Goal: Task Accomplishment & Management: Use online tool/utility

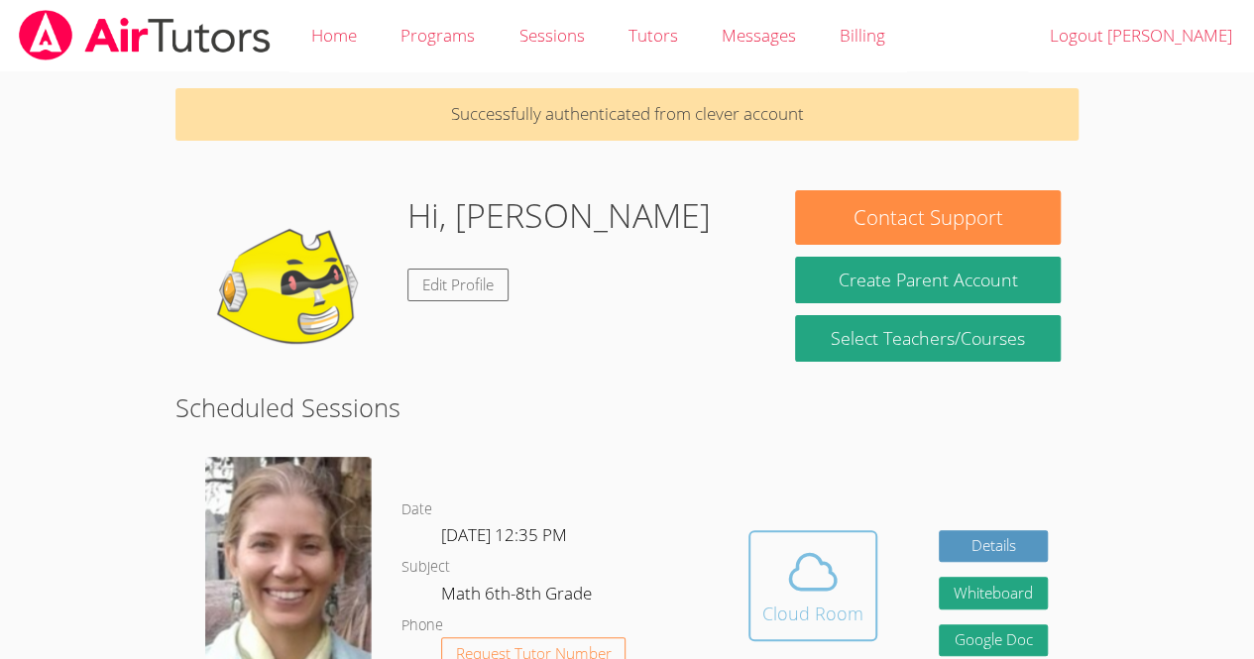
click at [857, 568] on span at bounding box center [813, 572] width 101 height 56
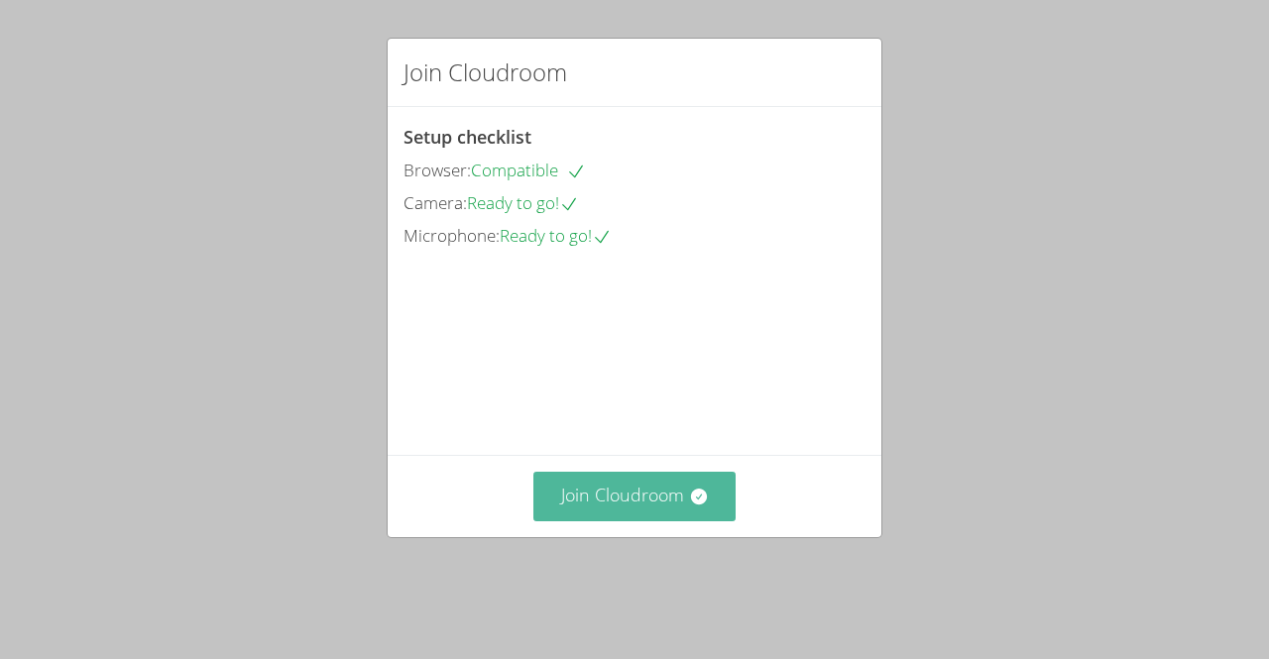
click at [704, 521] on button "Join Cloudroom" at bounding box center [635, 496] width 203 height 49
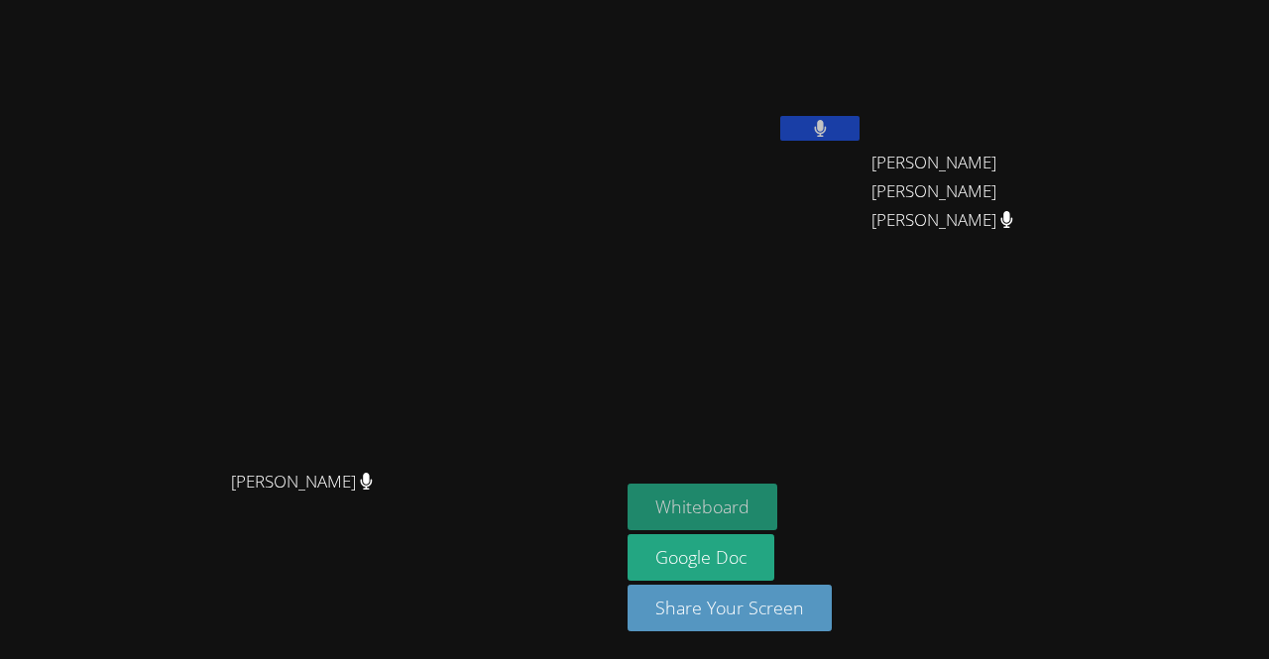
click at [777, 523] on button "Whiteboard" at bounding box center [703, 507] width 150 height 47
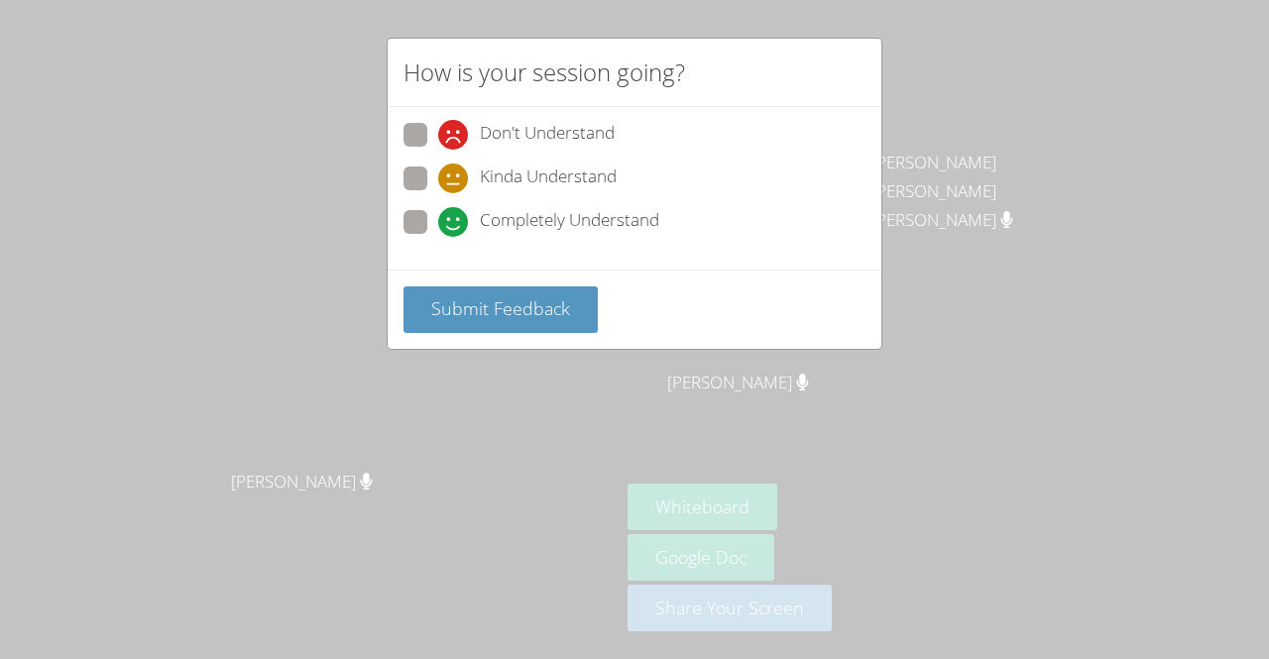
click at [715, 216] on div "Completely Understand" at bounding box center [635, 228] width 462 height 36
click at [764, 228] on div "Completely Understand" at bounding box center [635, 228] width 462 height 36
click at [438, 237] on span at bounding box center [438, 237] width 0 height 0
click at [438, 214] on input "Completely Understand" at bounding box center [446, 218] width 17 height 17
radio input "true"
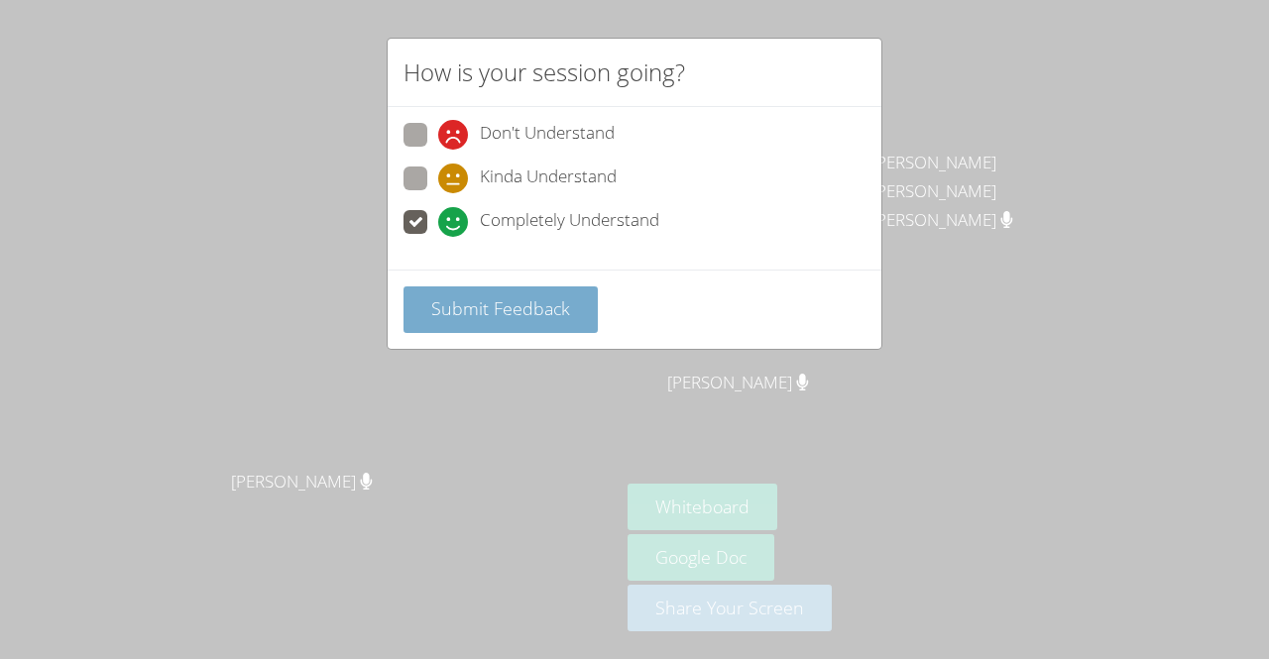
click at [558, 305] on span "Submit Feedback" at bounding box center [500, 309] width 139 height 24
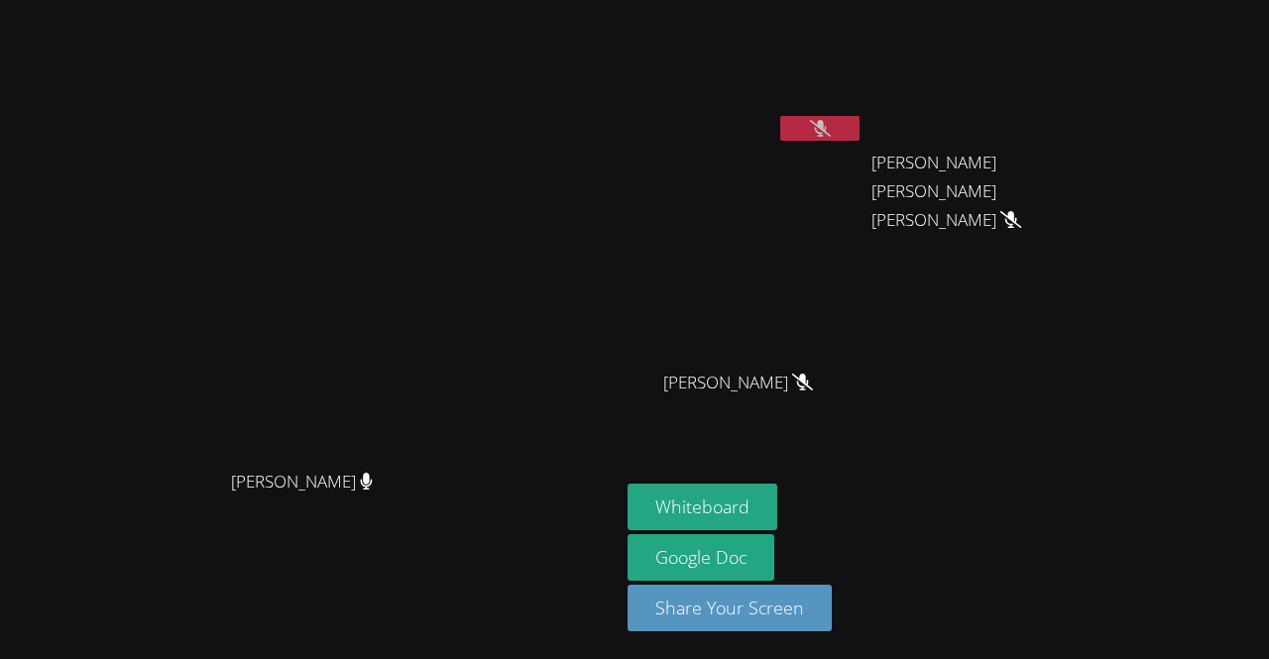
click at [831, 125] on icon at bounding box center [820, 128] width 21 height 17
click at [826, 123] on icon at bounding box center [820, 128] width 12 height 17
